Goal: Information Seeking & Learning: Learn about a topic

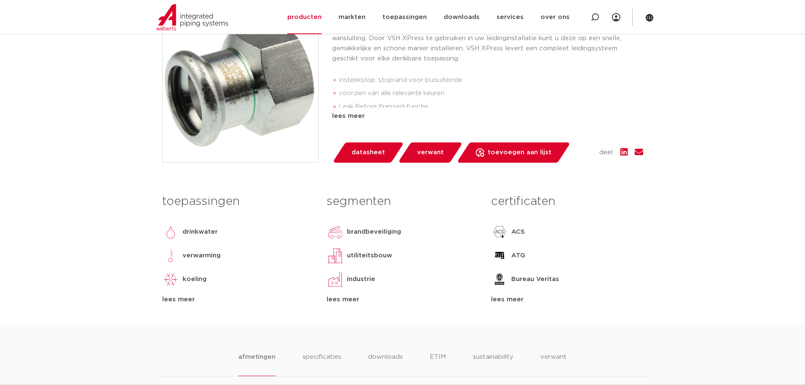
scroll to position [211, 0]
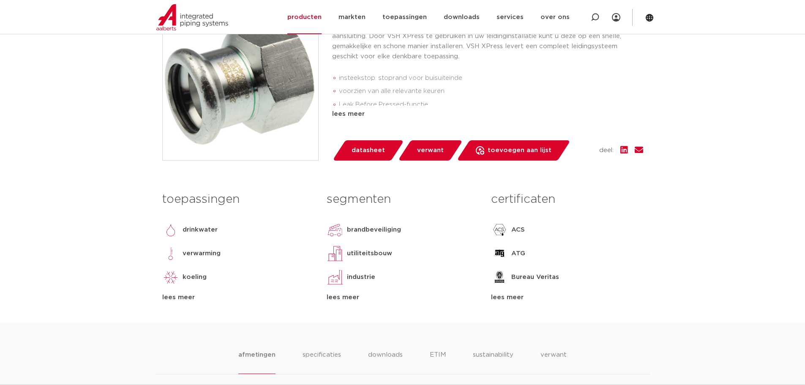
click at [417, 157] on span "verwant" at bounding box center [430, 151] width 27 height 14
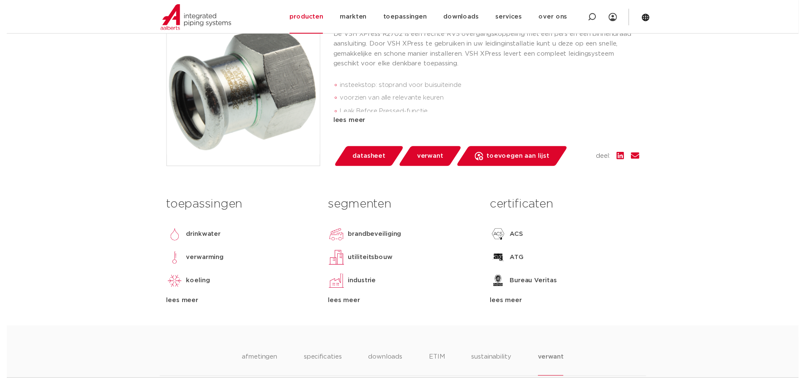
scroll to position [190, 0]
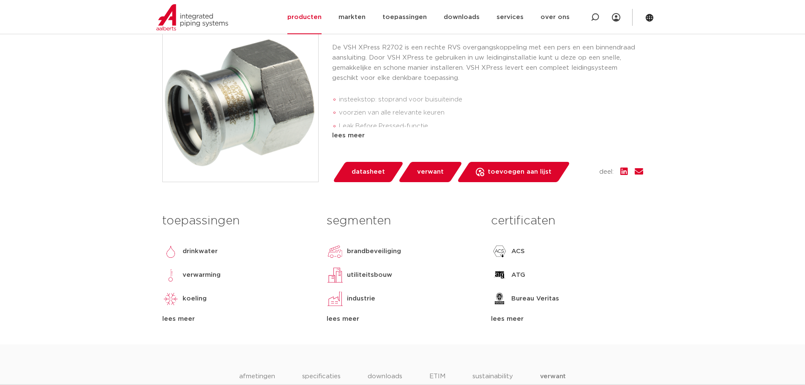
click at [358, 180] on link "datasheet" at bounding box center [368, 172] width 72 height 20
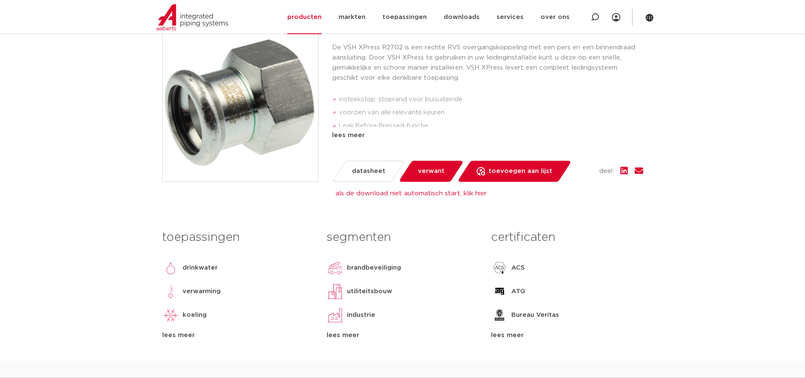
scroll to position [0, 0]
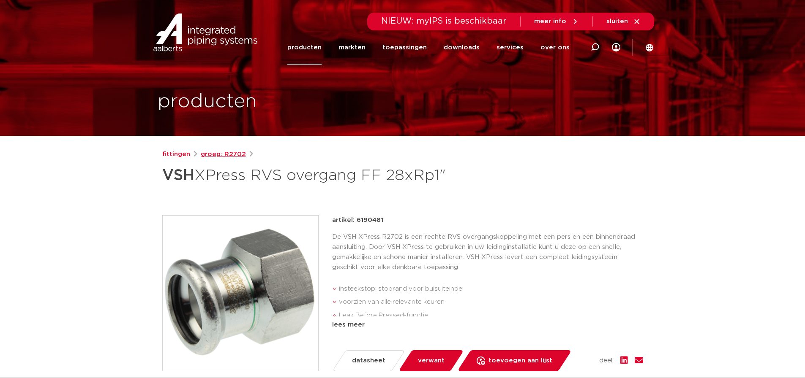
click at [217, 157] on link "groep: R2702" at bounding box center [223, 155] width 45 height 10
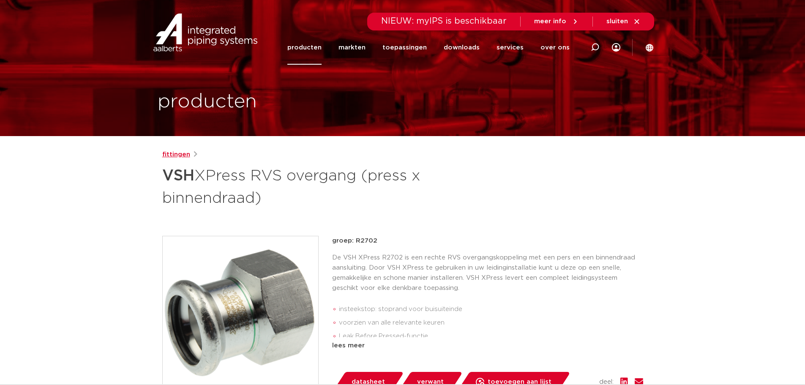
click at [186, 152] on link "fittingen" at bounding box center [176, 155] width 28 height 10
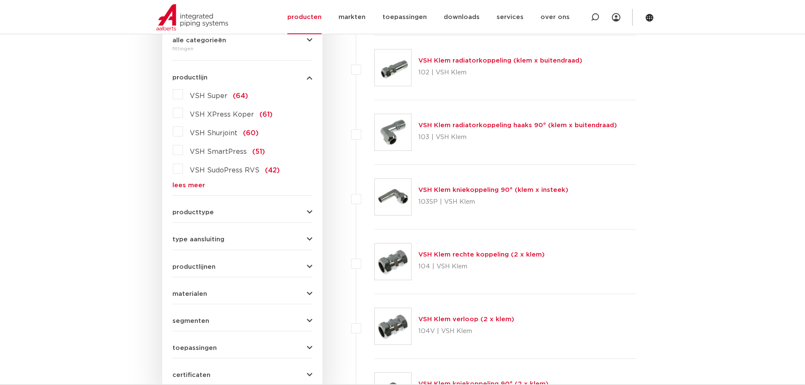
click at [177, 185] on link "lees meer" at bounding box center [242, 185] width 140 height 6
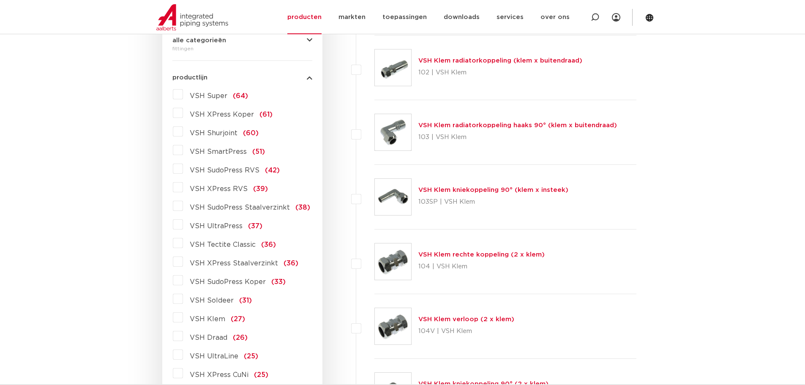
click at [183, 190] on label "VSH XPress RVS (39)" at bounding box center [225, 187] width 85 height 14
click at [0, 0] on input "VSH XPress RVS (39)" at bounding box center [0, 0] width 0 height 0
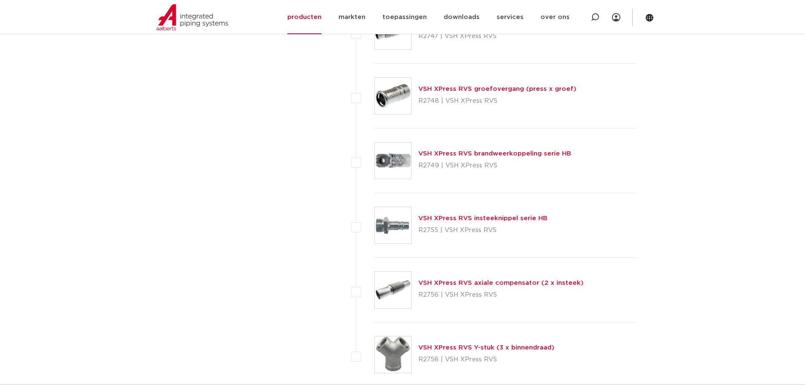
scroll to position [2409, 0]
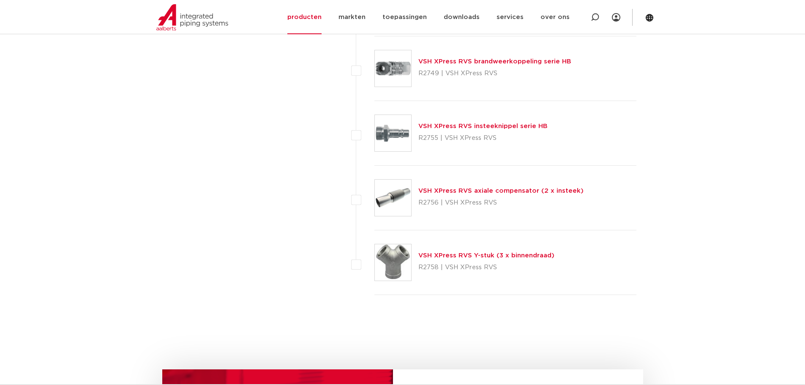
click at [394, 259] on img at bounding box center [393, 262] width 36 height 36
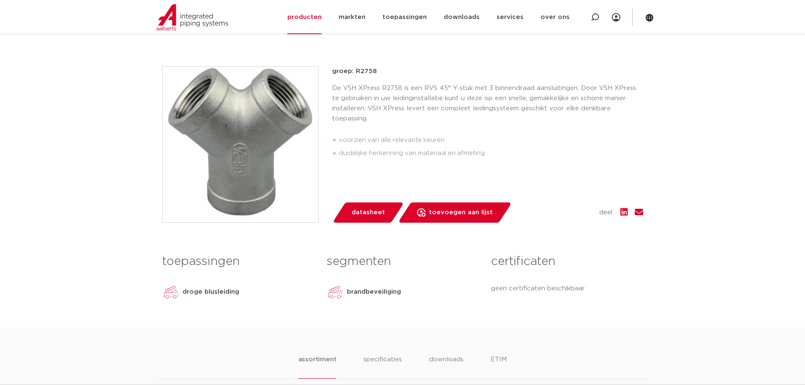
scroll to position [84, 0]
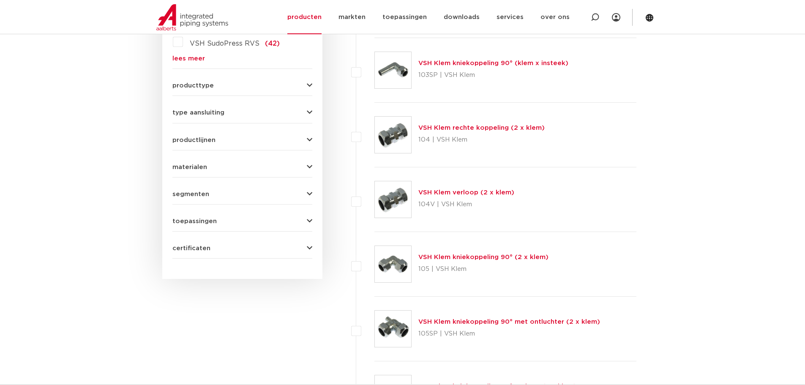
scroll to position [85, 0]
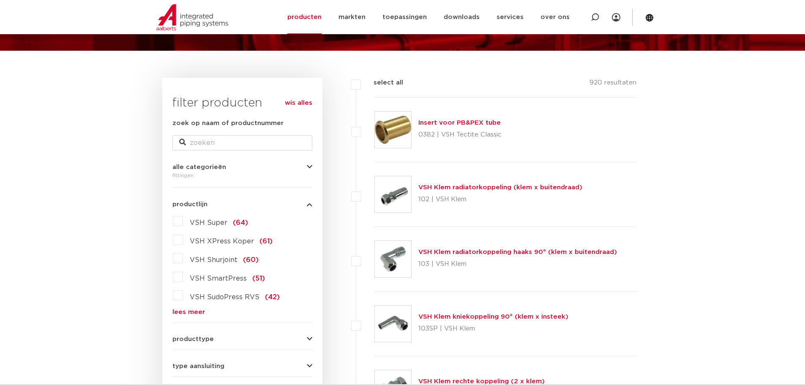
click at [188, 311] on link "lees meer" at bounding box center [242, 312] width 140 height 6
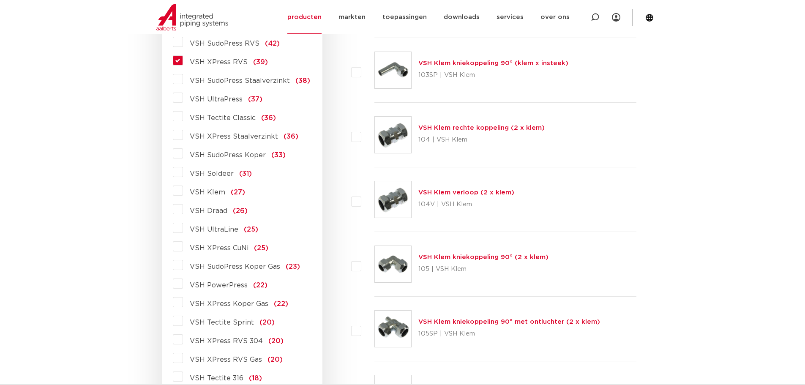
scroll to position [381, 0]
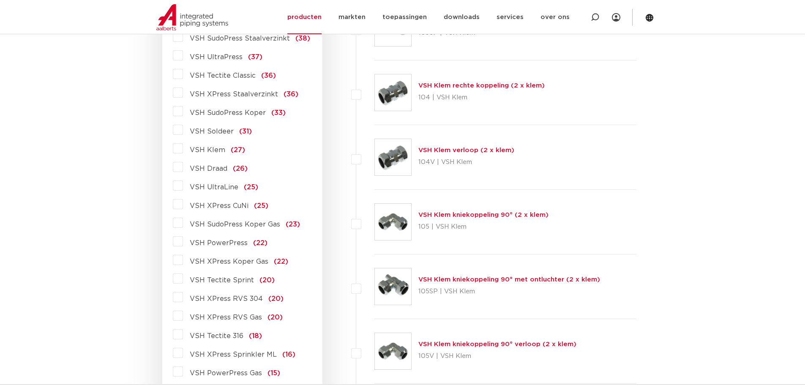
click at [249, 299] on span "VSH XPress RVS 304" at bounding box center [226, 298] width 73 height 7
click at [0, 0] on input "VSH XPress RVS 304 (20)" at bounding box center [0, 0] width 0 height 0
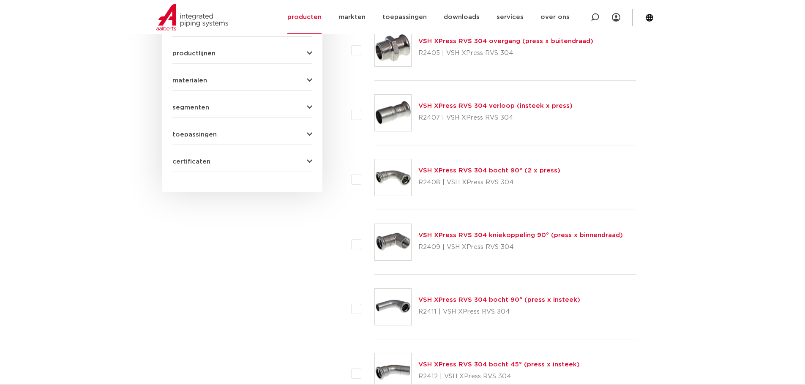
scroll to position [339, 0]
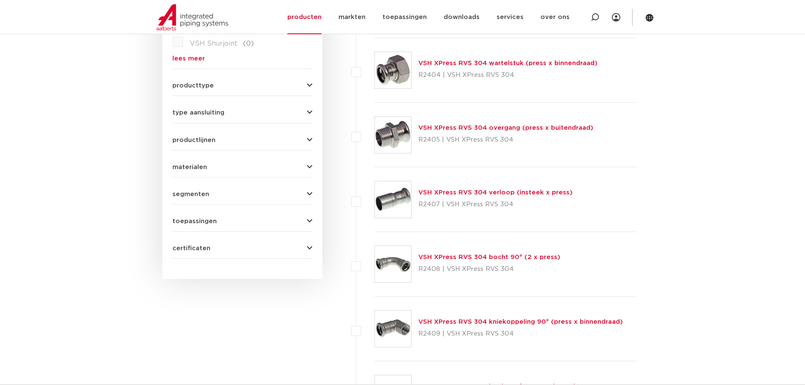
click at [454, 193] on link "VSH XPress RVS 304 verloop (insteek x press)" at bounding box center [495, 192] width 154 height 6
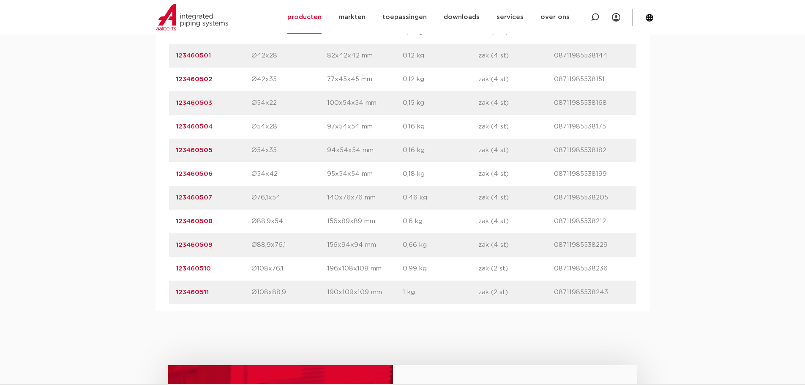
scroll to position [845, 0]
